Goal: Information Seeking & Learning: Stay updated

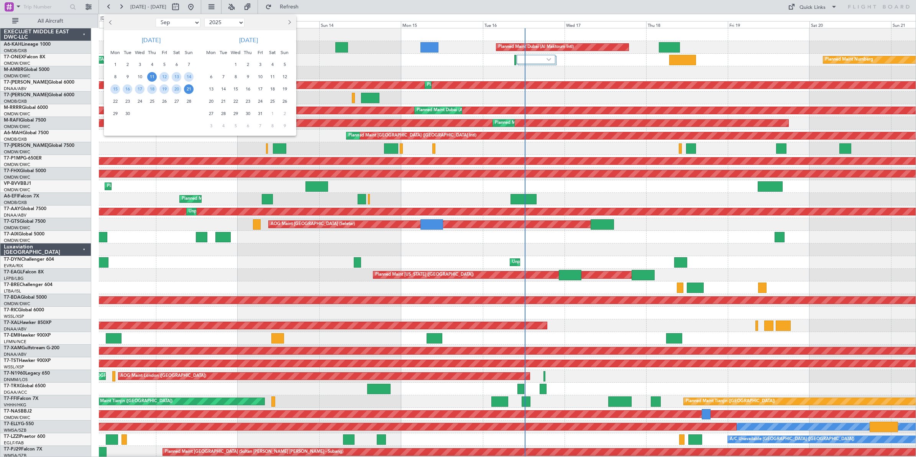
select select "9"
select select "2025"
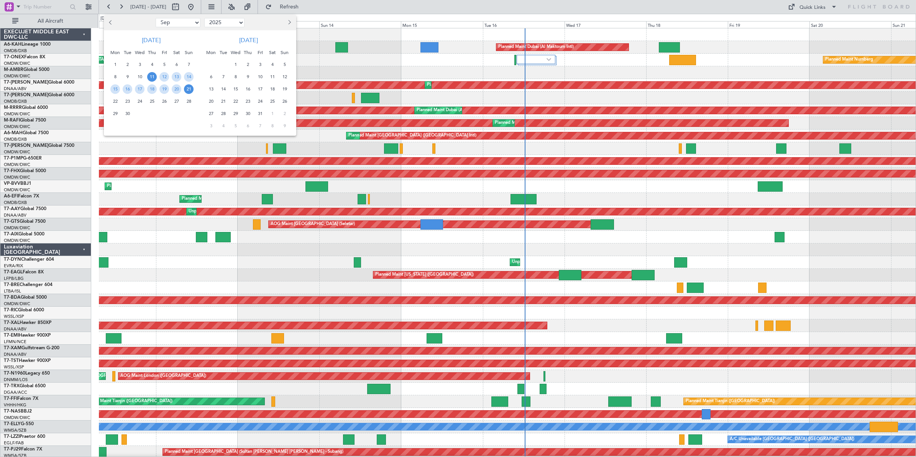
select select "8"
click at [156, 18] on select "Jan Feb Mar Apr May Jun [DATE] Aug Sep Oct Nov Dec" at bounding box center [178, 22] width 45 height 9
click at [162, 64] on span "1" at bounding box center [165, 65] width 10 height 10
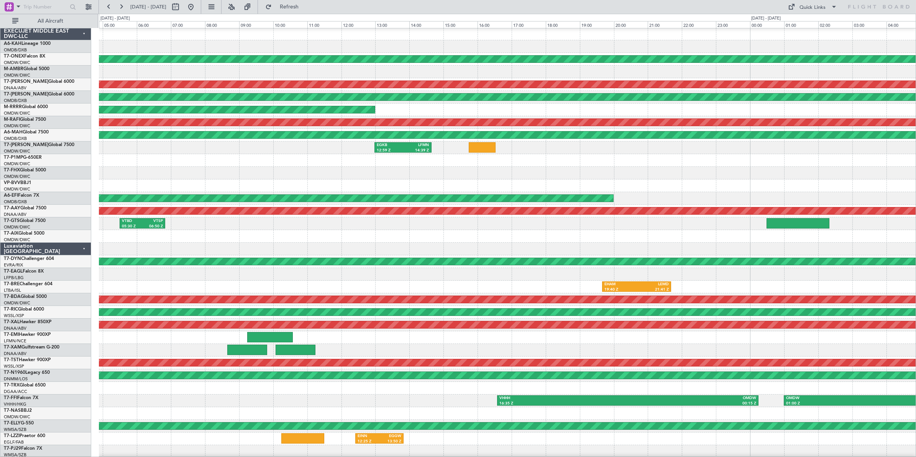
click at [840, 194] on div "Unplanned Maint [GEOGRAPHIC_DATA] (Al Maktoum Intl)" at bounding box center [507, 198] width 817 height 13
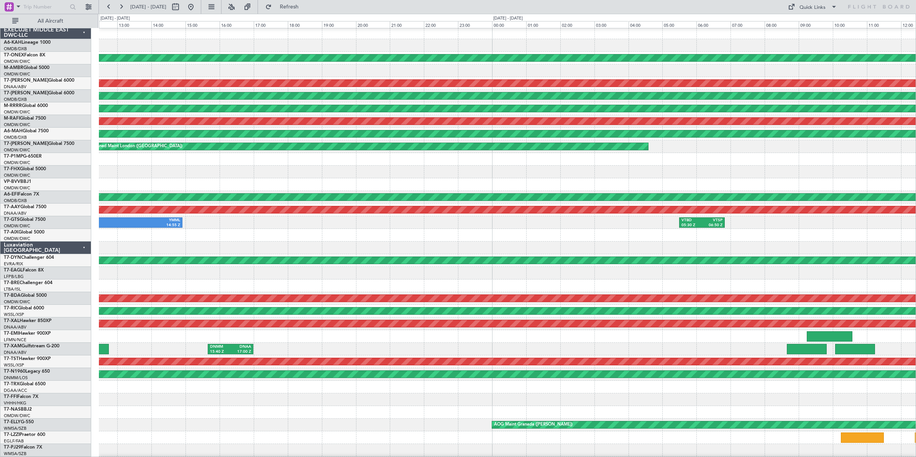
click at [773, 182] on div at bounding box center [507, 184] width 817 height 13
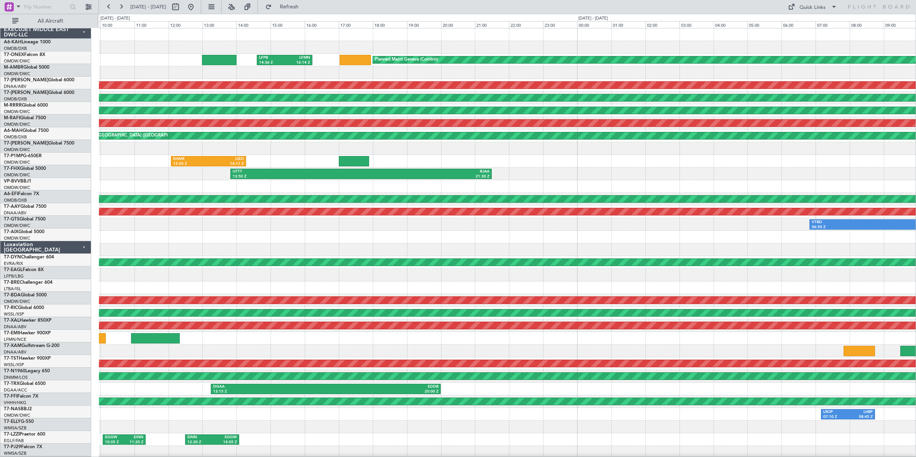
scroll to position [0, 0]
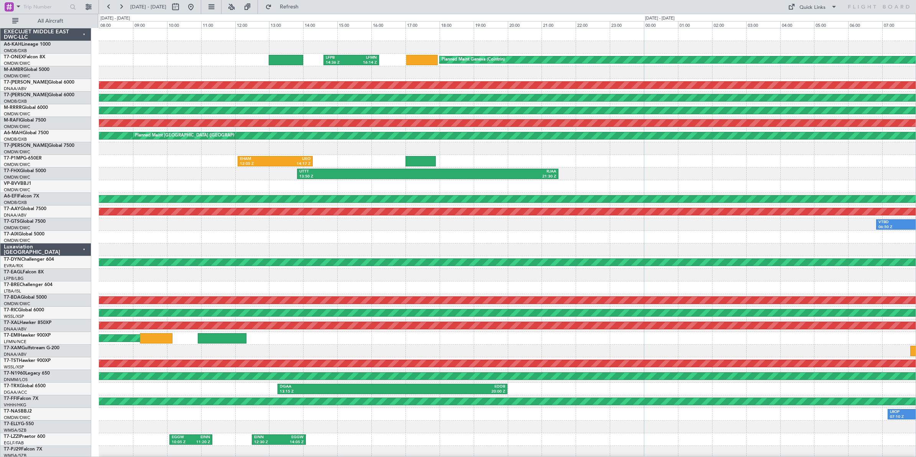
click at [694, 192] on div at bounding box center [507, 186] width 817 height 13
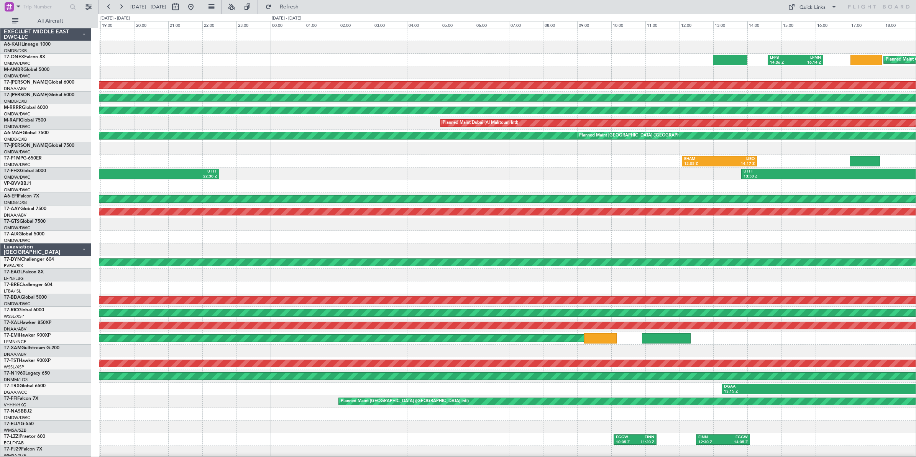
click at [628, 181] on div "Planned Maint Geneva (Cointrin) LFPB 14:36 Z LFMN 16:14 Z AOG Maint [GEOGRAPHIC…" at bounding box center [507, 256] width 817 height 456
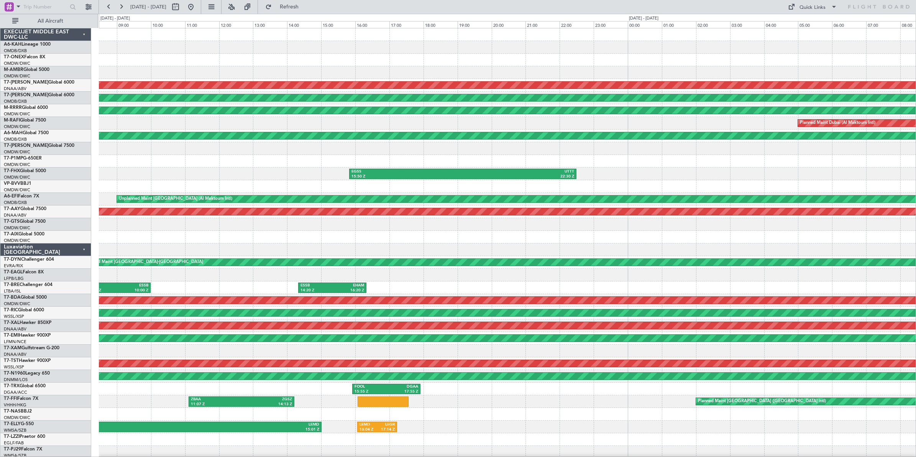
click at [699, 183] on div at bounding box center [507, 186] width 817 height 13
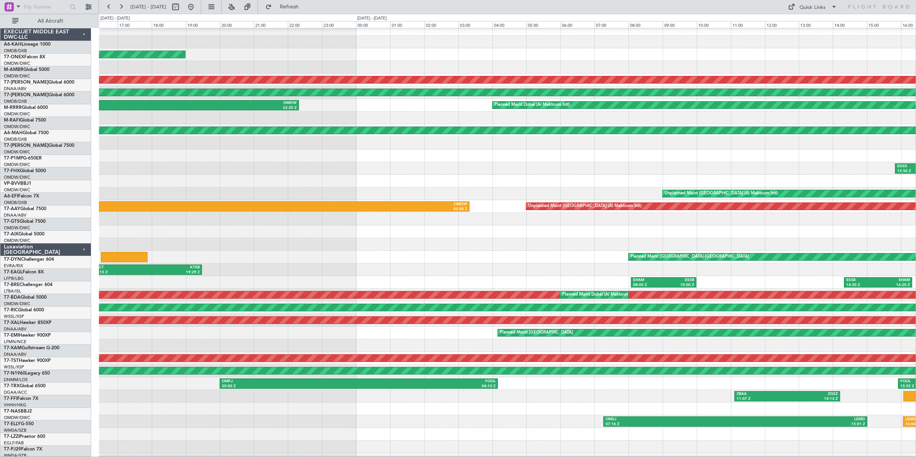
click at [688, 175] on div "LTBA 10:10 Z OMDW 14:35 Z" at bounding box center [507, 181] width 817 height 13
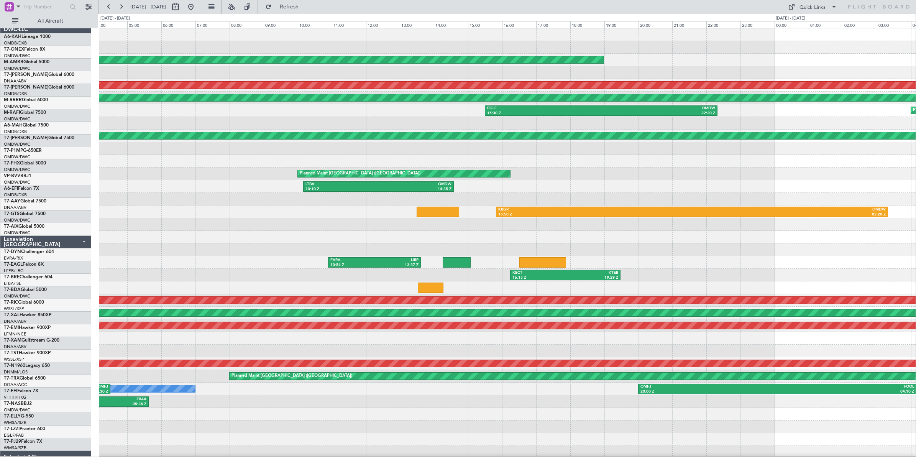
click at [643, 190] on div "LTBA 10:10 Z OMDW 14:35 Z" at bounding box center [507, 186] width 817 height 13
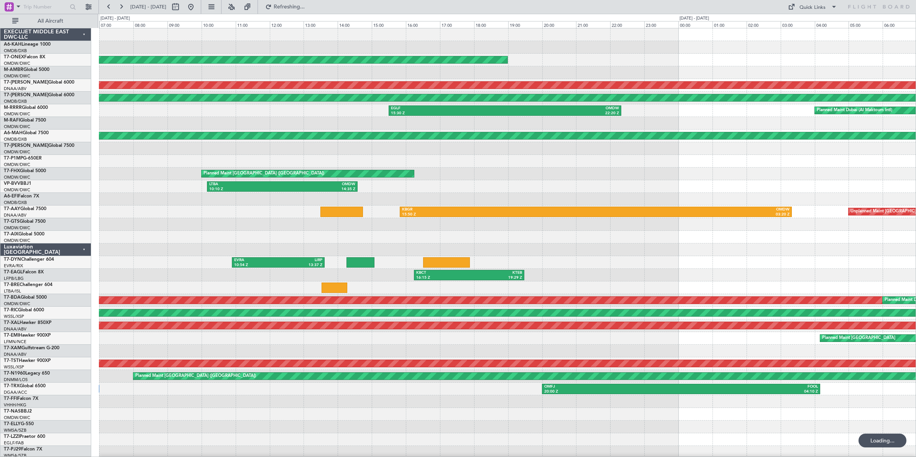
click at [530, 205] on div "Unplanned Maint [GEOGRAPHIC_DATA] (Al Maktoum Intl)" at bounding box center [507, 199] width 817 height 13
click at [182, 9] on button at bounding box center [175, 7] width 12 height 12
select select "7"
select select "2025"
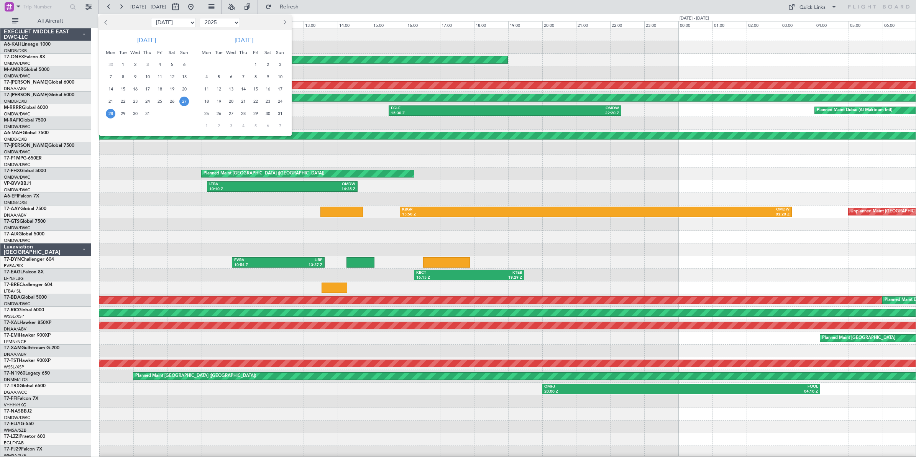
click at [182, 20] on select "Jan Feb Mar Apr May Jun [DATE] Aug Sep Oct Nov Dec" at bounding box center [173, 22] width 45 height 9
select select "9"
click at [151, 18] on select "Jan Feb Mar Apr May Jun [DATE] Aug Sep Oct Nov Dec" at bounding box center [173, 22] width 45 height 9
click at [161, 65] on span "5" at bounding box center [160, 65] width 10 height 10
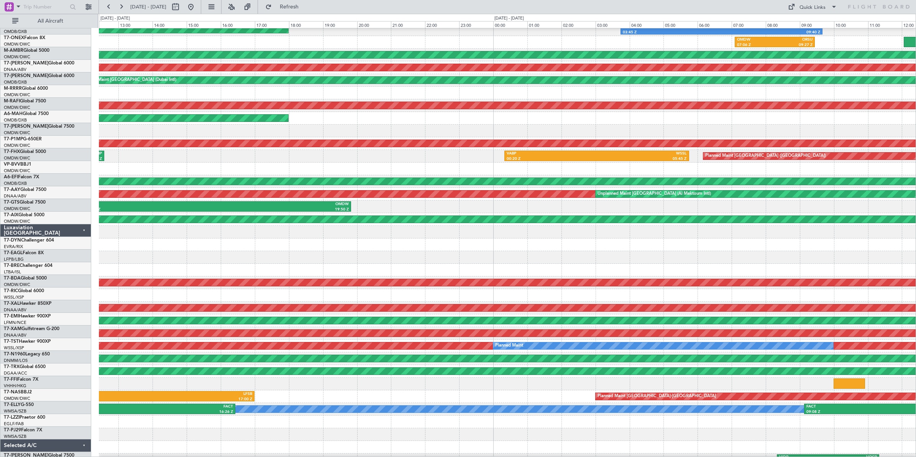
click at [690, 167] on div at bounding box center [507, 169] width 817 height 13
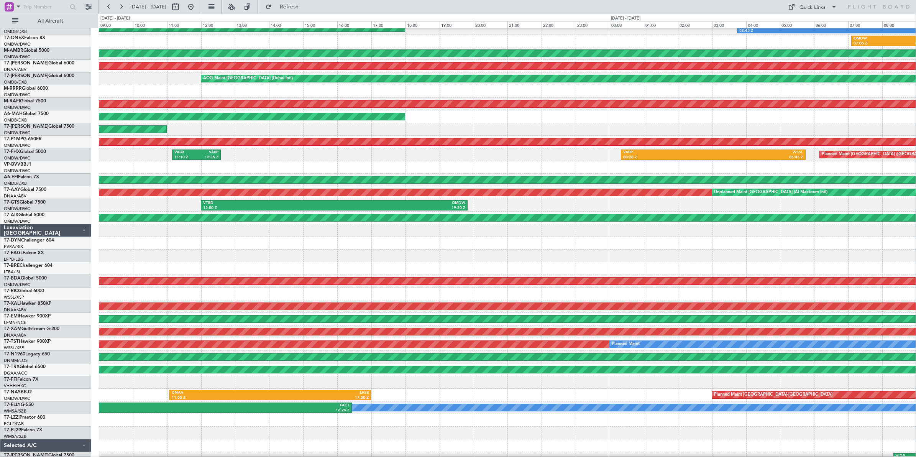
scroll to position [19, 0]
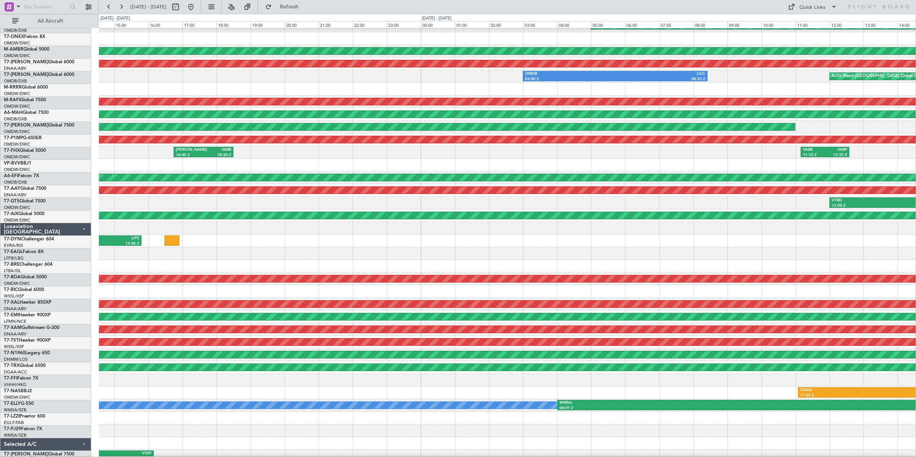
click at [798, 161] on div "Planned Maint Dubai (Al Maktoum Intl)" at bounding box center [507, 165] width 817 height 13
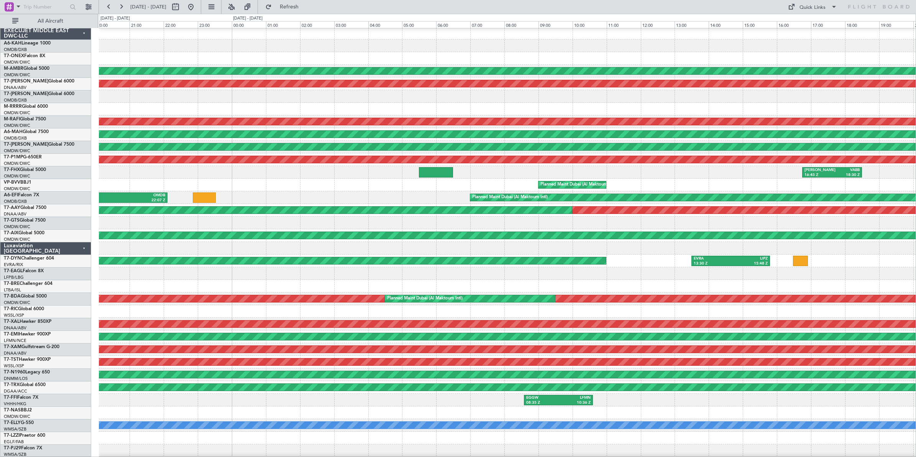
scroll to position [0, 0]
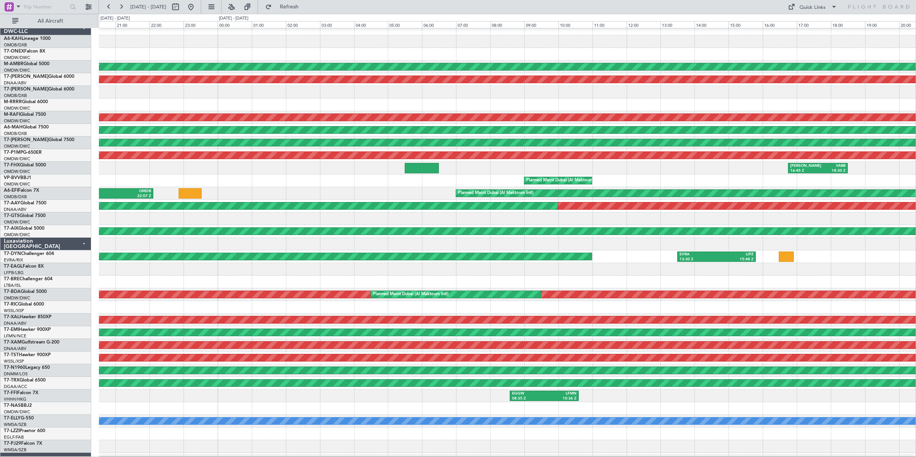
click at [325, 183] on div "Planned Maint Dubai (Al Maktoum Intl)" at bounding box center [507, 180] width 817 height 13
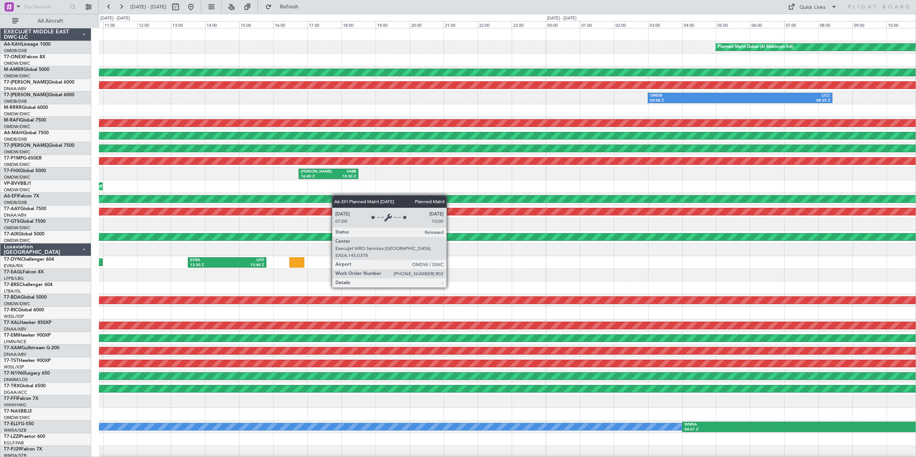
click at [268, 201] on div "Planned Maint Dubai (Al Maktoum Intl) AOG Maint [GEOGRAPHIC_DATA] (Al Maktoum I…" at bounding box center [507, 256] width 817 height 456
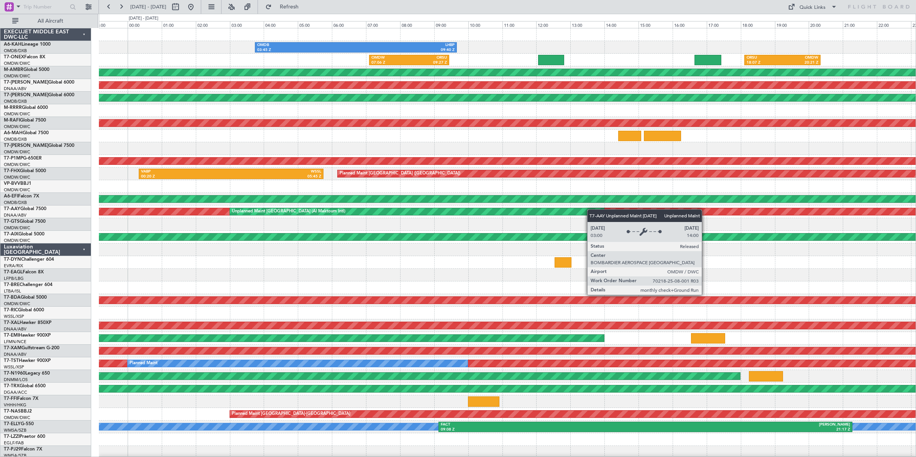
click at [236, 219] on div "OMDB 03:45 Z LHBP 09:40 Z Planned Maint [GEOGRAPHIC_DATA] (Al Maktoum Intl) OMD…" at bounding box center [507, 256] width 817 height 456
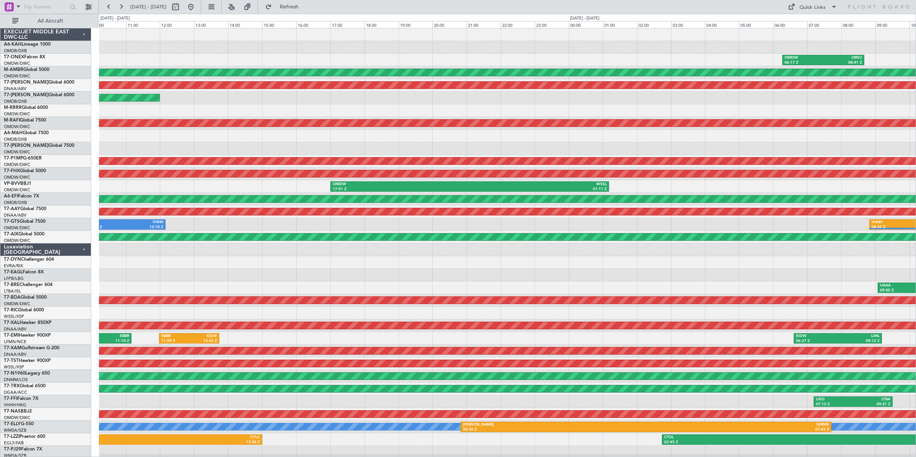
click at [284, 206] on div "OMDW 06:17 Z ORSU 08:41 Z AOG Maint [GEOGRAPHIC_DATA] (Al Maktoum Intl) AOG Mai…" at bounding box center [507, 256] width 817 height 456
click at [182, 8] on button at bounding box center [175, 7] width 12 height 12
select select "9"
select select "2025"
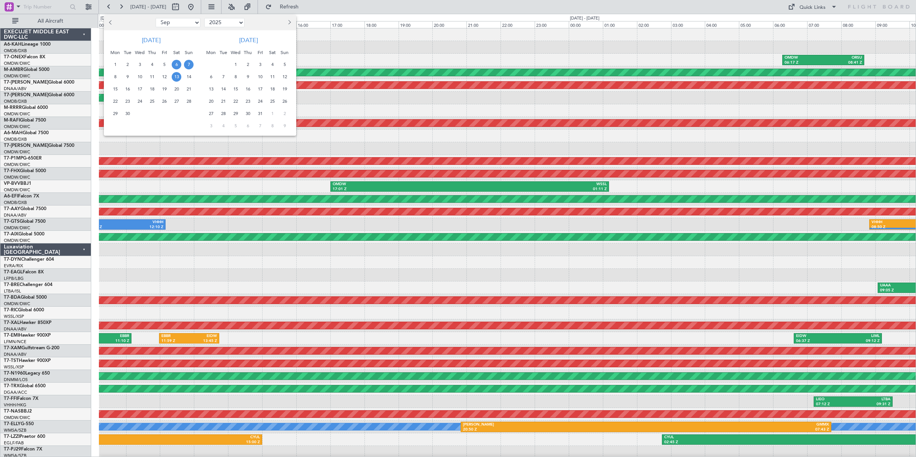
click at [176, 77] on span "13" at bounding box center [177, 77] width 10 height 10
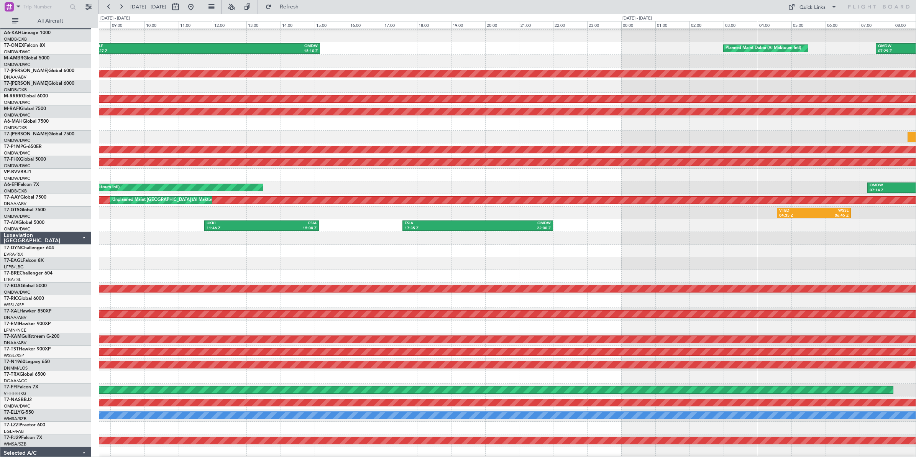
click at [712, 183] on div "OMDW 07:14 Z VABB 10:24 Z Planned Maint [GEOGRAPHIC_DATA] (Al Maktoum Intl)" at bounding box center [507, 187] width 817 height 13
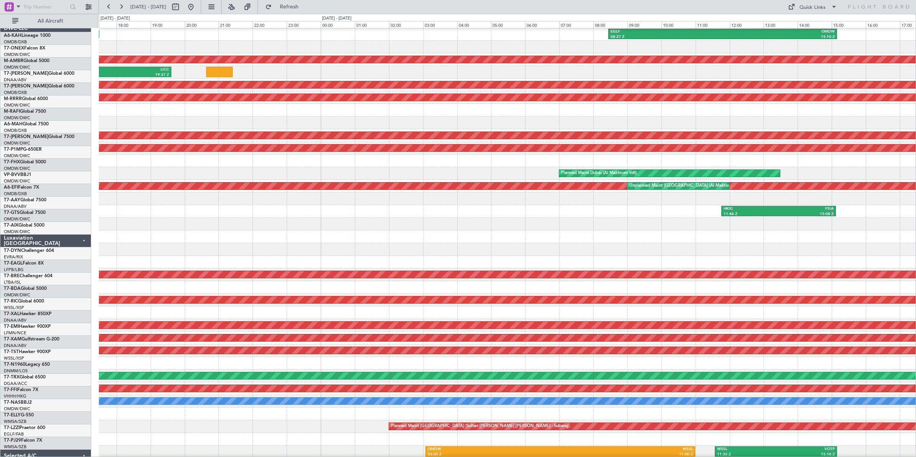
click at [0, 169] on html "[DATE] - [DATE] Refresh Quick Links All Aircraft EGLF 08:27 Z OMDW 15:10 Z Plan…" at bounding box center [458, 228] width 916 height 457
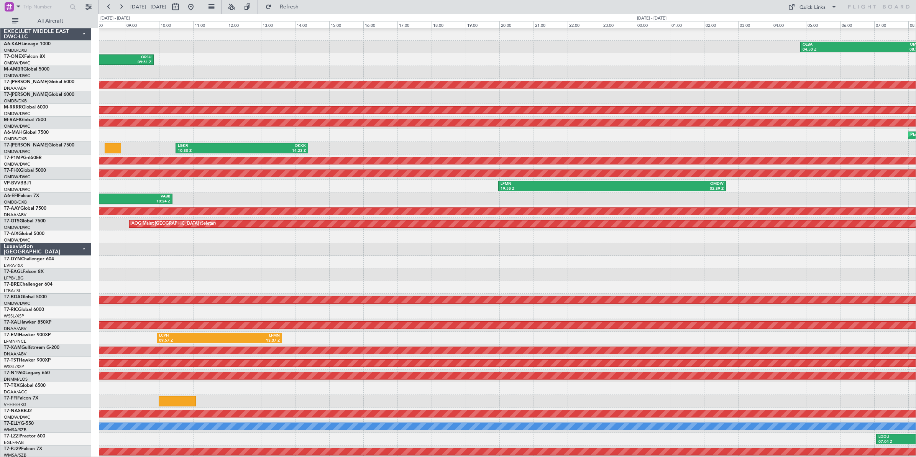
scroll to position [2, 0]
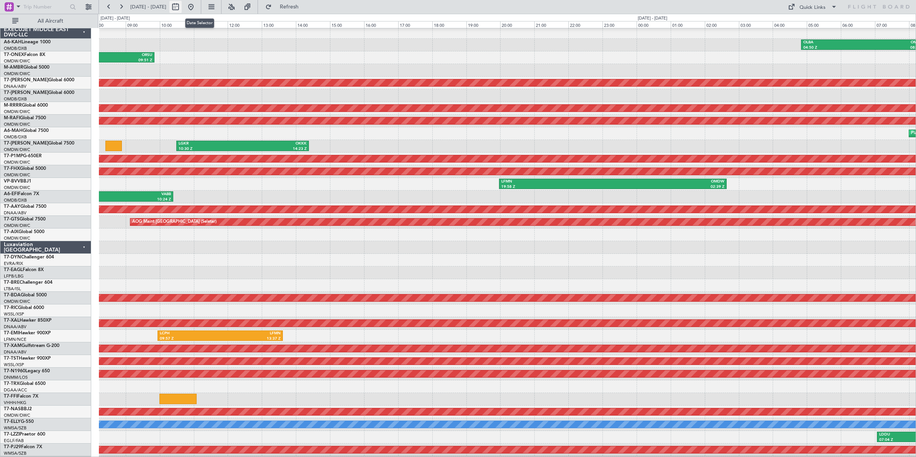
click at [182, 9] on button at bounding box center [175, 7] width 12 height 12
select select "9"
select select "2025"
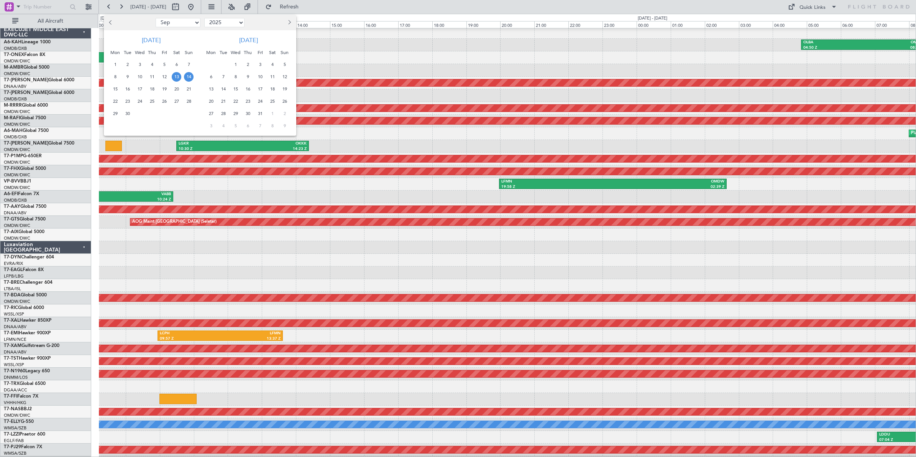
click at [186, 25] on select "Jan Feb Mar Apr May Jun [DATE] Aug Sep Oct Nov Dec" at bounding box center [178, 22] width 45 height 9
select select "8"
click at [156, 18] on select "Jan Feb Mar Apr May Jun [DATE] Aug Sep Oct Nov Dec" at bounding box center [178, 22] width 45 height 9
click at [151, 100] on span "21" at bounding box center [152, 102] width 10 height 10
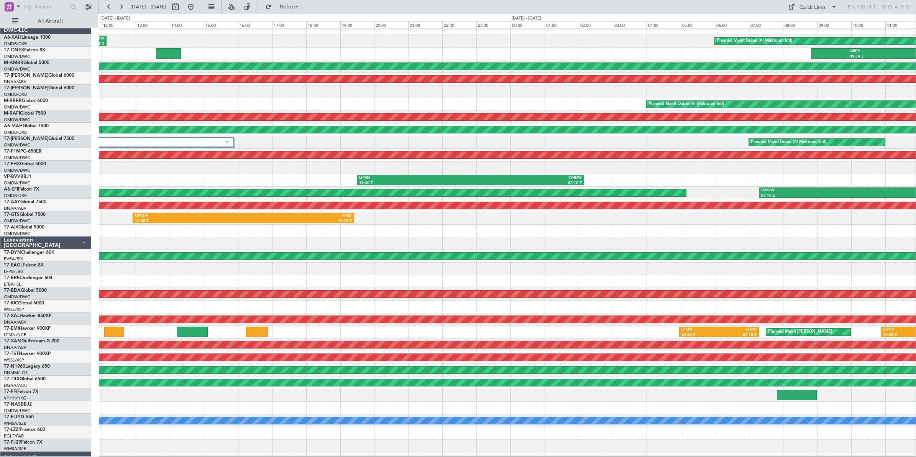
scroll to position [6, 0]
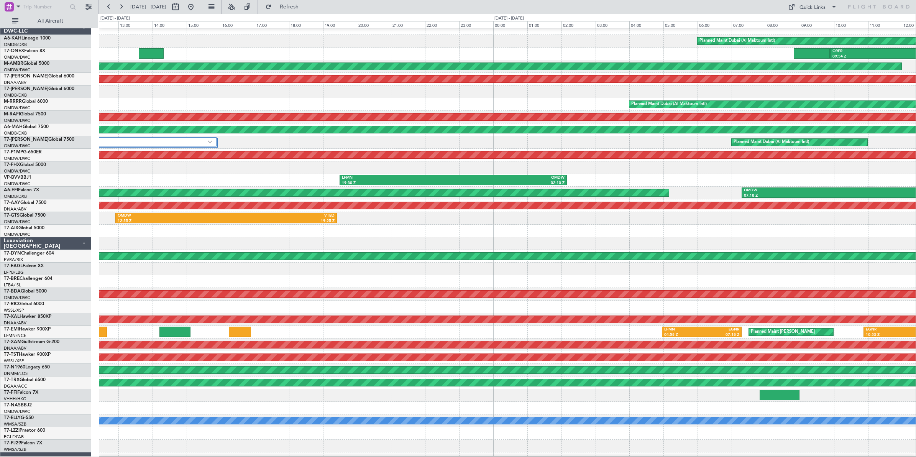
click at [288, 175] on div "LFMN 19:30 Z OMDW 02:10 Z" at bounding box center [507, 180] width 817 height 13
click at [182, 7] on button at bounding box center [175, 7] width 12 height 12
select select "8"
select select "2025"
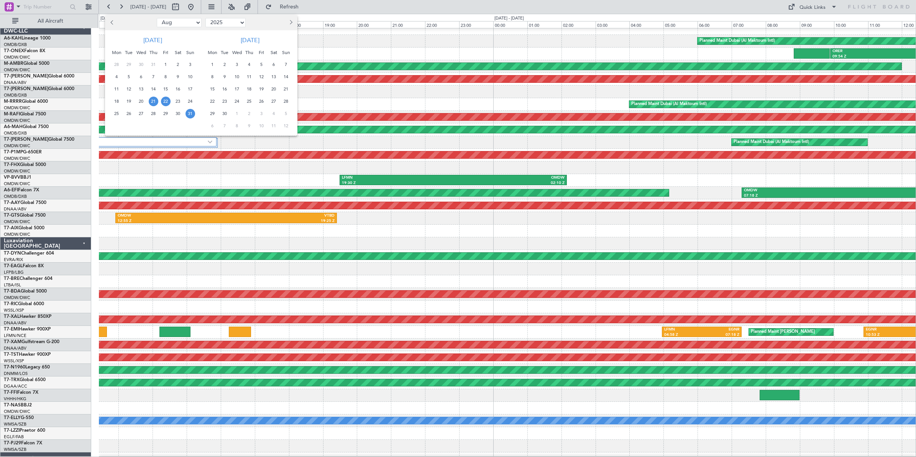
click at [190, 115] on span "31" at bounding box center [191, 114] width 10 height 10
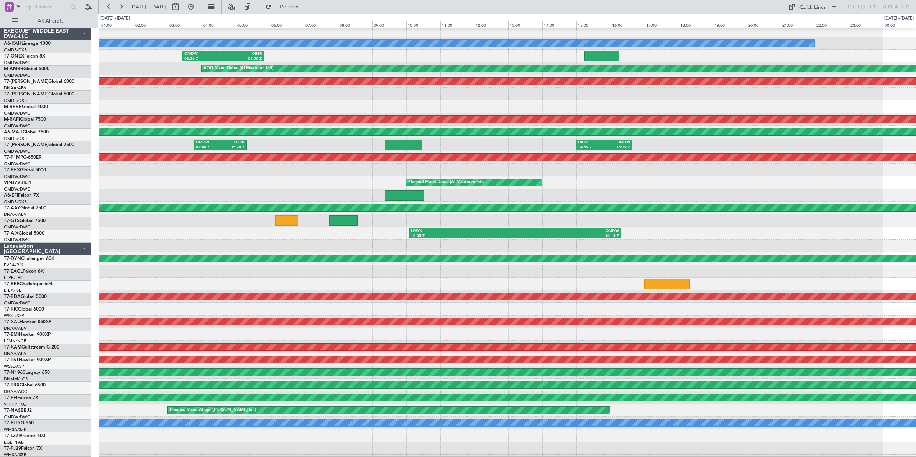
scroll to position [0, 0]
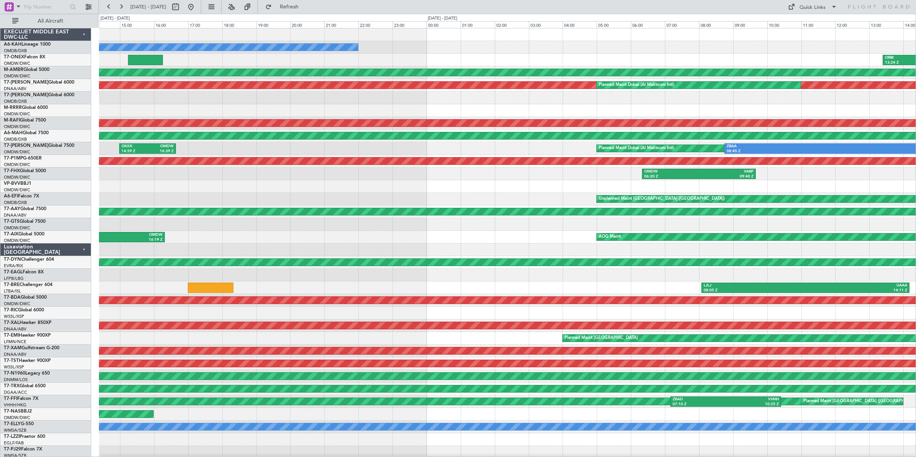
click at [272, 198] on div "Unplanned Maint [GEOGRAPHIC_DATA] ([GEOGRAPHIC_DATA])" at bounding box center [507, 199] width 817 height 13
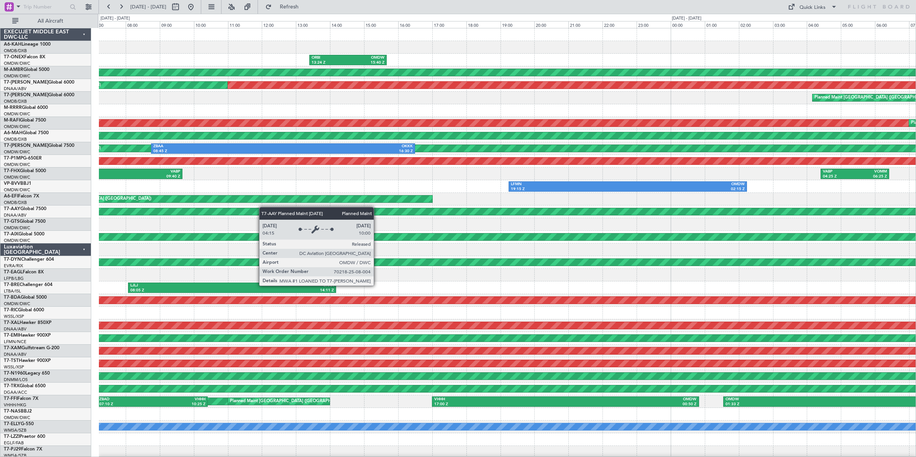
click at [202, 207] on div "ORBI 13:24 Z OMDW 15:40 Z AOG Maint [GEOGRAPHIC_DATA] (Al Maktoum Intl) AOG Mai…" at bounding box center [507, 256] width 817 height 456
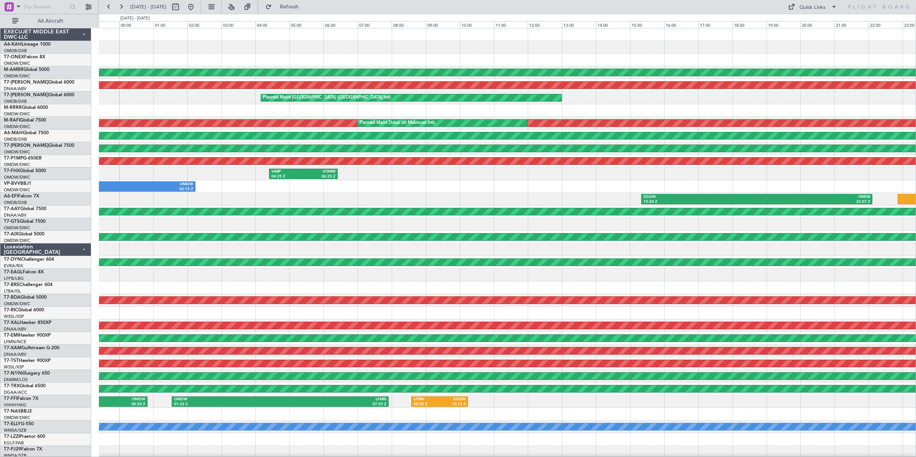
click at [309, 200] on div "EGGW 15:20 Z OMDB 22:07 Z" at bounding box center [507, 199] width 817 height 13
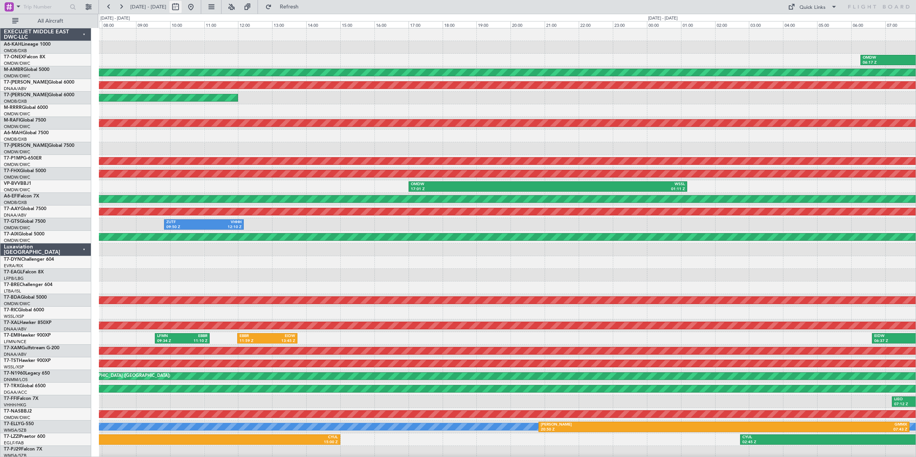
click at [182, 8] on button at bounding box center [175, 7] width 12 height 12
select select "9"
select select "2025"
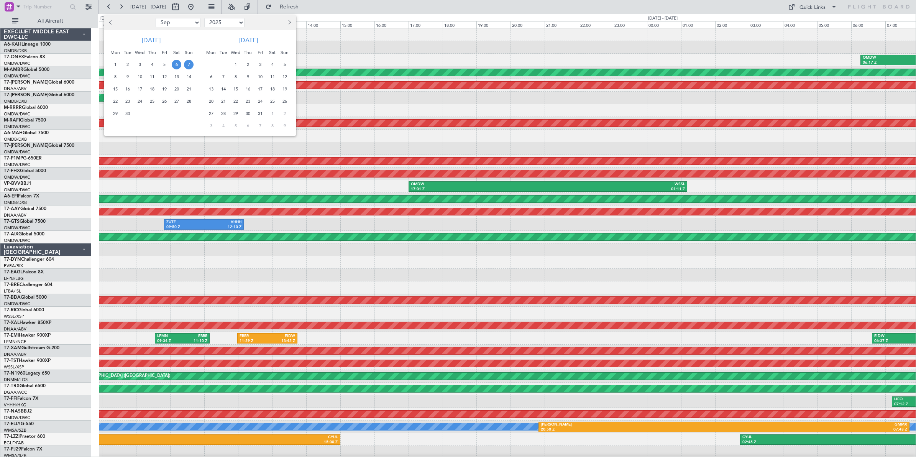
click at [177, 25] on select "Jan Feb Mar Apr May Jun [DATE] Aug Sep Oct Nov Dec" at bounding box center [178, 22] width 45 height 9
select select "8"
click at [156, 18] on select "Jan Feb Mar Apr May Jun [DATE] Aug Sep Oct Nov Dec" at bounding box center [178, 22] width 45 height 9
click at [187, 102] on span "24" at bounding box center [189, 102] width 10 height 10
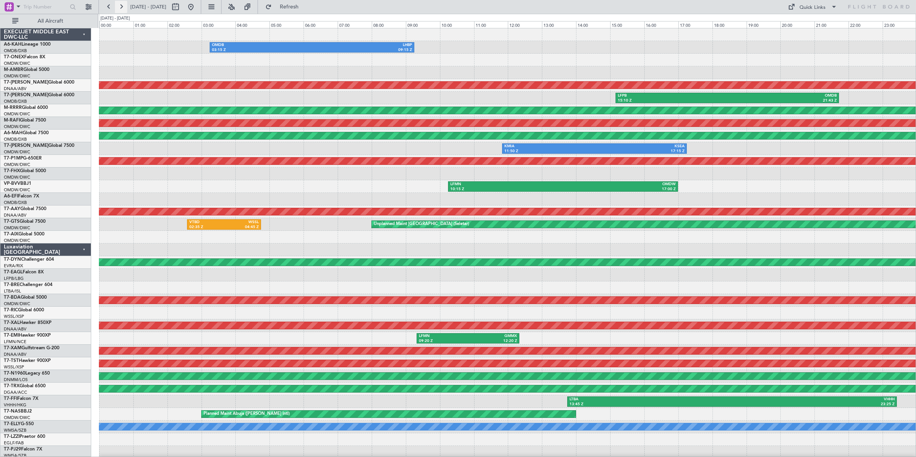
click at [121, 8] on button at bounding box center [121, 7] width 12 height 12
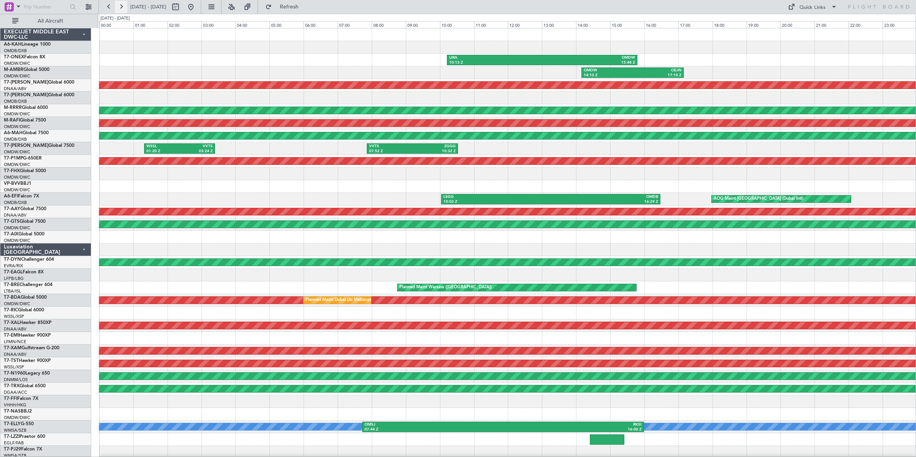
click at [121, 8] on button at bounding box center [121, 7] width 12 height 12
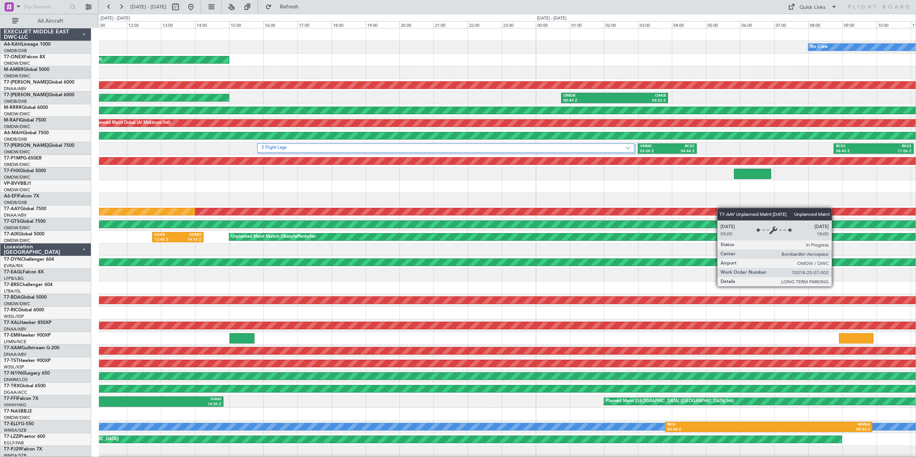
click at [158, 208] on div "No Crew Planned Maint [GEOGRAPHIC_DATA] (Al Maktoum Intl) AOG Maint [GEOGRAPHIC…" at bounding box center [507, 256] width 817 height 456
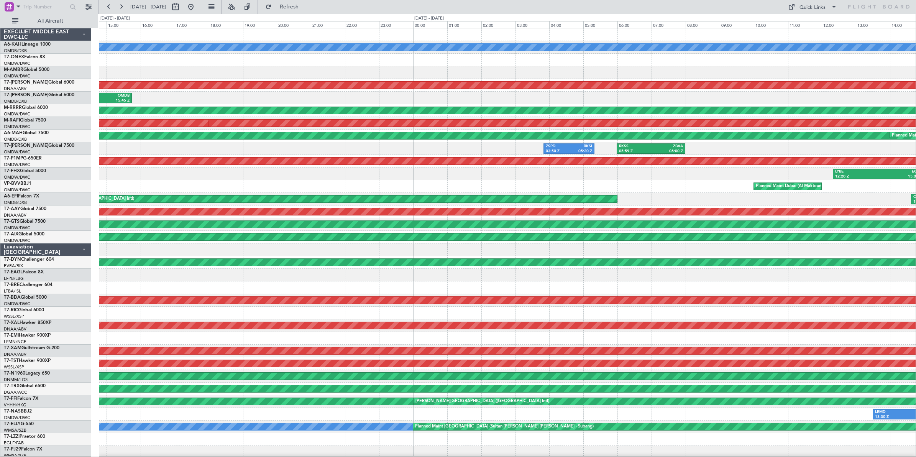
scroll to position [8, 0]
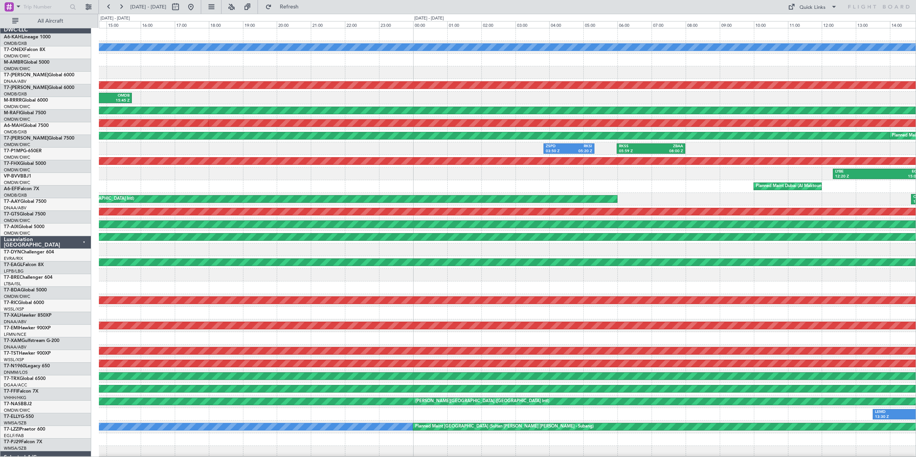
click at [7, 172] on div "No Crew AOG Maint [GEOGRAPHIC_DATA] (Al Maktoum Intl) OAKB 12:38 Z OMDB 15:45 Z…" at bounding box center [458, 235] width 916 height 443
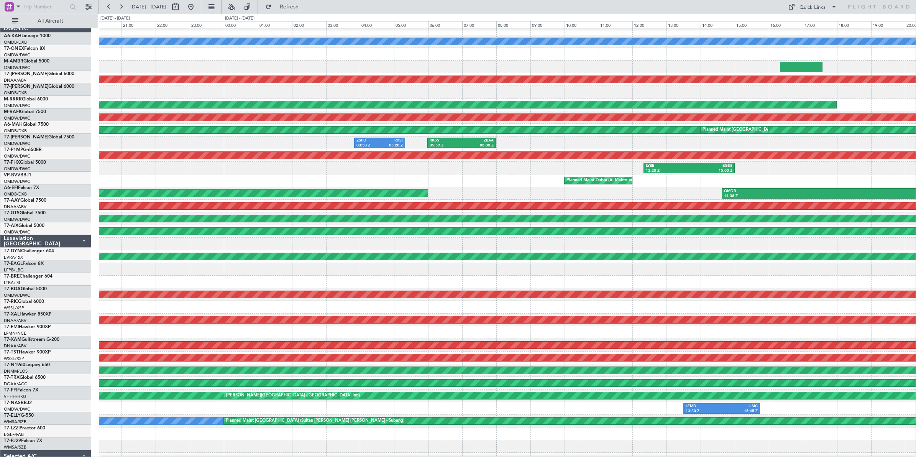
scroll to position [0, 0]
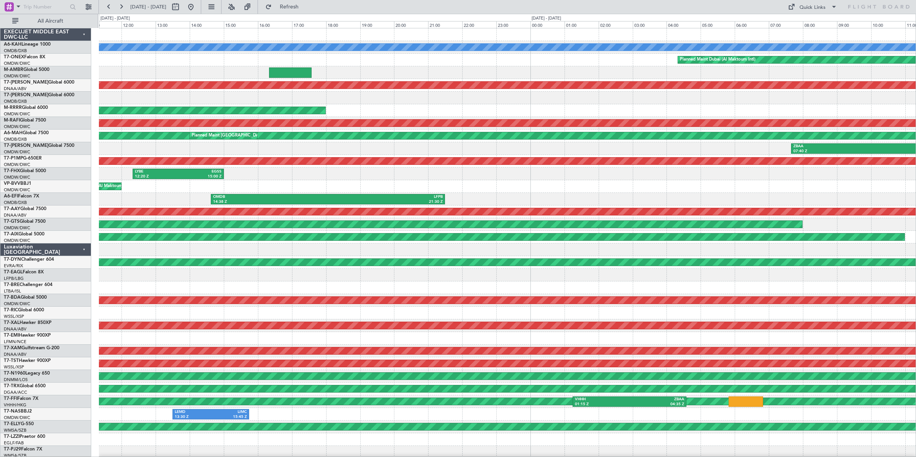
click at [167, 185] on div "Planned Maint Dubai (Al Maktoum Intl)" at bounding box center [507, 186] width 817 height 13
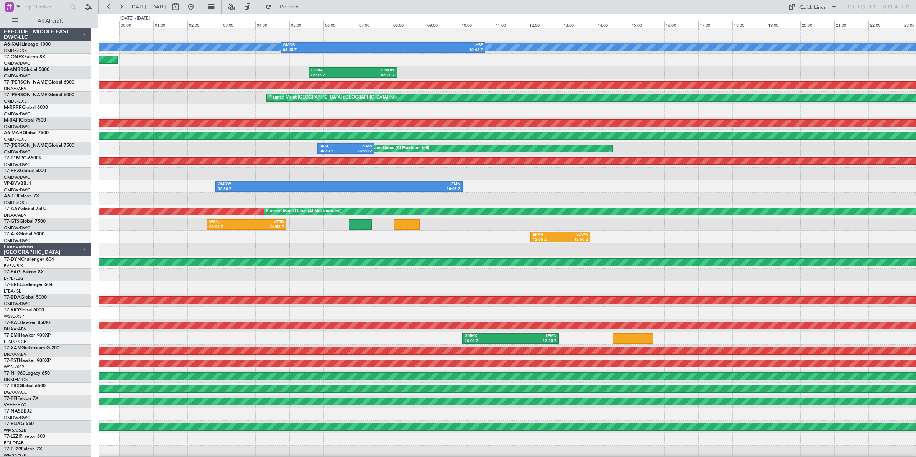
click at [117, 203] on div at bounding box center [507, 199] width 817 height 13
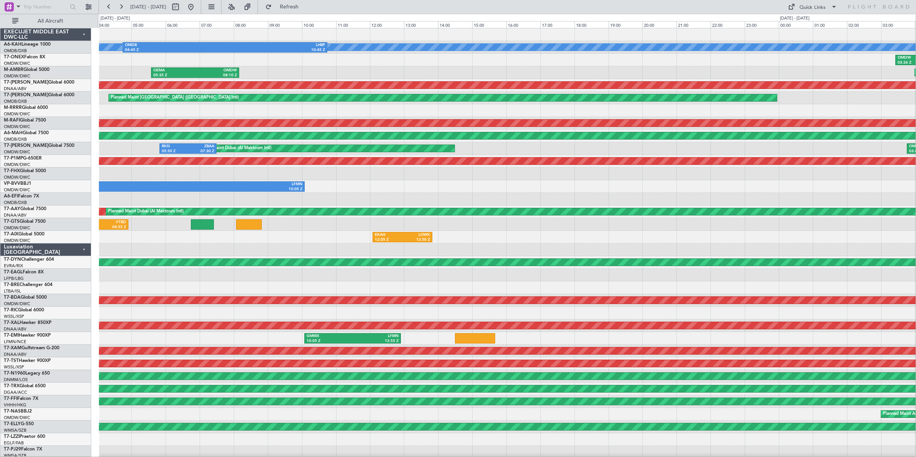
click at [185, 198] on div "No Crew OMDB 04:45 Z LHBP 10:45 Z OMDW 03:26 Z ORER 05:50 Z Planned Maint [GEOG…" at bounding box center [507, 256] width 817 height 456
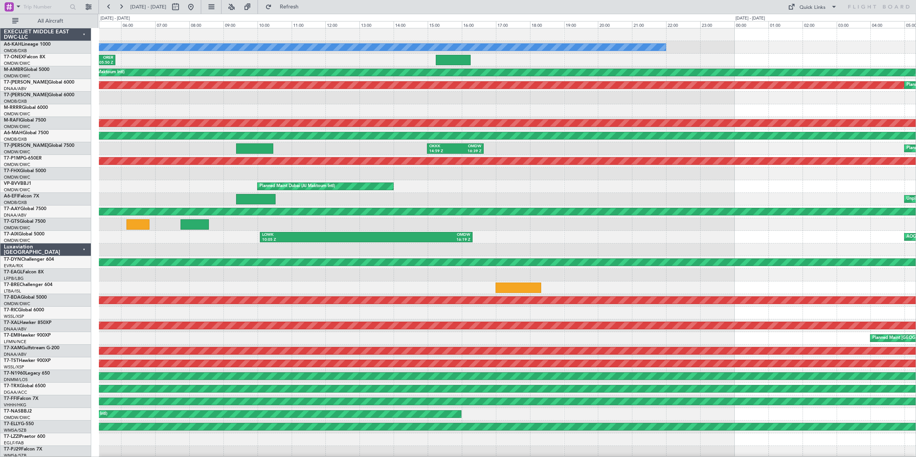
click at [155, 188] on div "Planned Maint Dubai (Al Maktoum Intl)" at bounding box center [507, 186] width 817 height 13
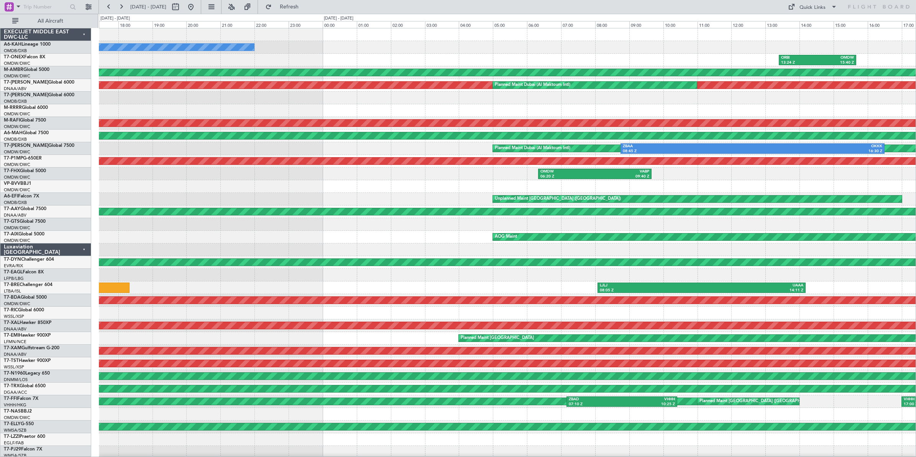
click at [204, 203] on div "No Crew ORBI 13:24 Z OMDW 15:40 Z AOG Maint [GEOGRAPHIC_DATA] (Al Maktoum Intl)…" at bounding box center [507, 256] width 817 height 456
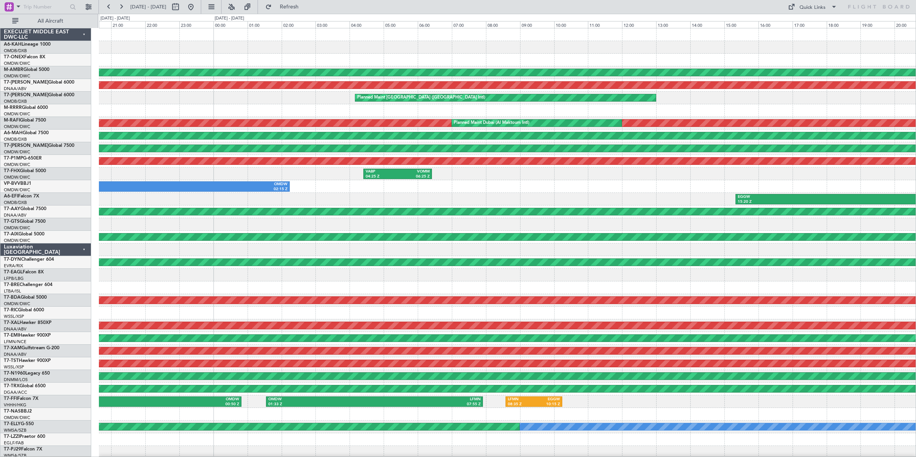
click at [304, 199] on div "ORBI 13:24 Z OMDW 15:40 Z AOG Maint [GEOGRAPHIC_DATA] (Al Maktoum Intl) AOG Mai…" at bounding box center [507, 256] width 817 height 456
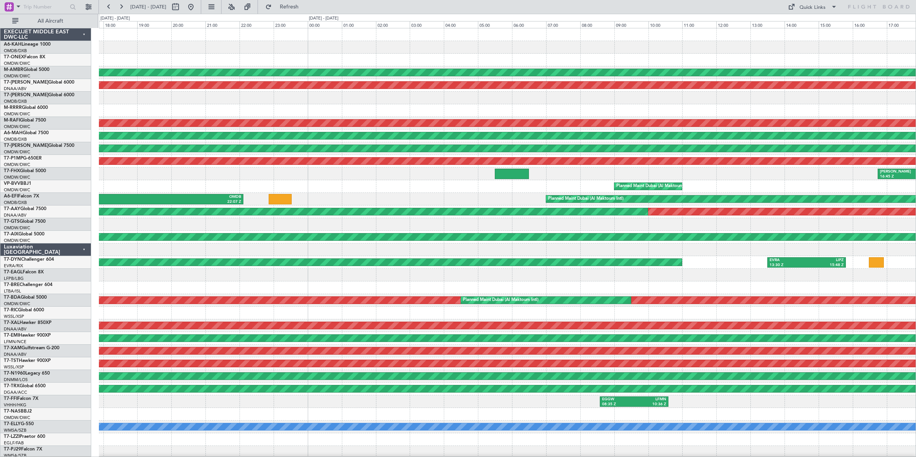
click at [192, 181] on div "AOG Maint Dubai (Al Maktoum Intl) AOG Maint [GEOGRAPHIC_DATA] (Al Maktoum Intl)…" at bounding box center [507, 256] width 817 height 456
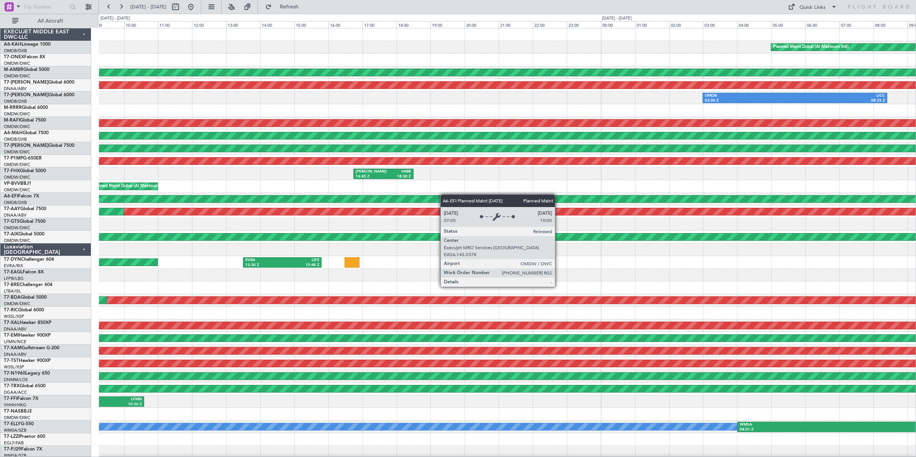
click at [294, 199] on div "Planned Maint Dubai (Al Maktoum Intl) AOG Maint [GEOGRAPHIC_DATA] (Al Maktoum I…" at bounding box center [507, 256] width 817 height 456
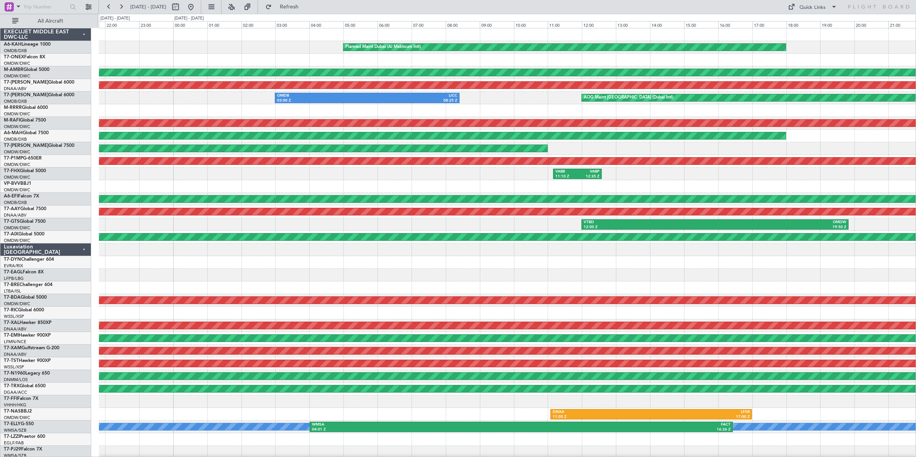
click at [242, 220] on div "Planned Maint Dubai (Al Maktoum Intl) OMDB 03:45 Z LHBP 09:40 Z AOG Maint [GEOG…" at bounding box center [507, 256] width 817 height 456
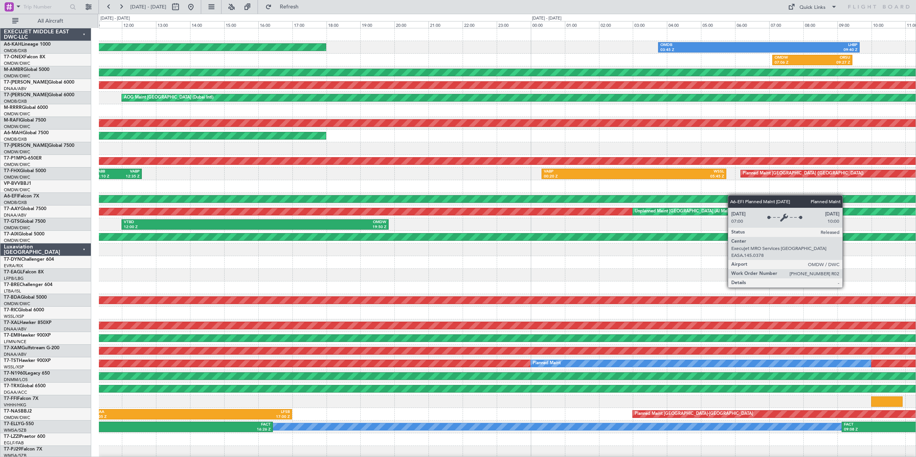
click at [198, 208] on div "Planned Maint Dubai (Al Maktoum Intl) OMDB 03:45 Z LHBP 09:40 Z OMDW 07:06 Z OR…" at bounding box center [507, 256] width 817 height 456
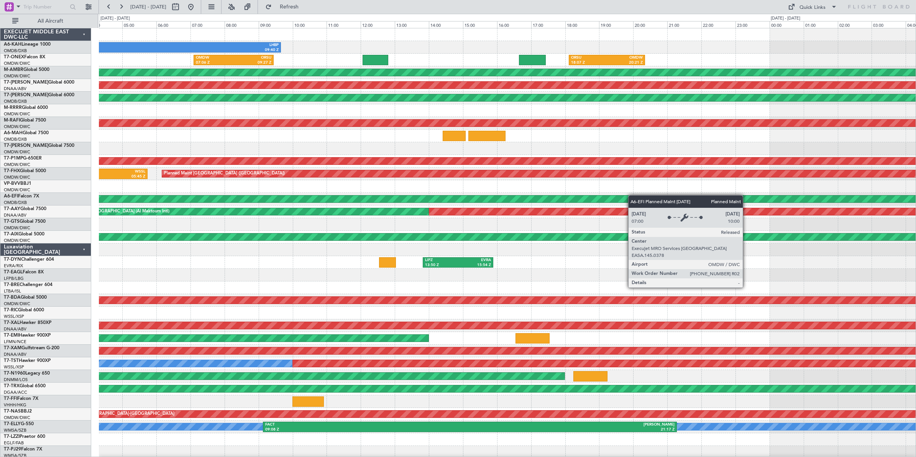
click at [91, 197] on div "OMDB 03:45 Z LHBP 09:40 Z OMDW 07:06 Z ORSU 09:27 Z ORSU 18:07 Z OMDW 20:21 Z A…" at bounding box center [458, 235] width 916 height 443
